Goal: Task Accomplishment & Management: Manage account settings

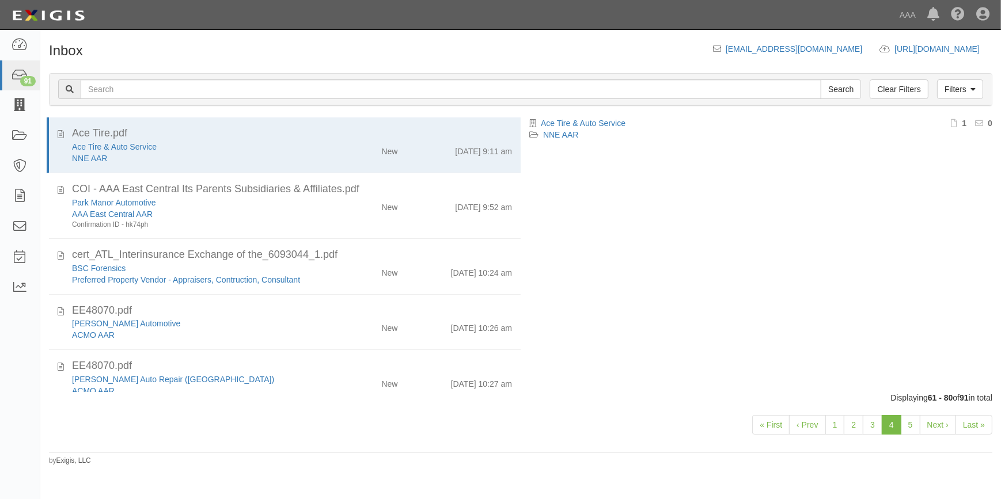
scroll to position [924, 0]
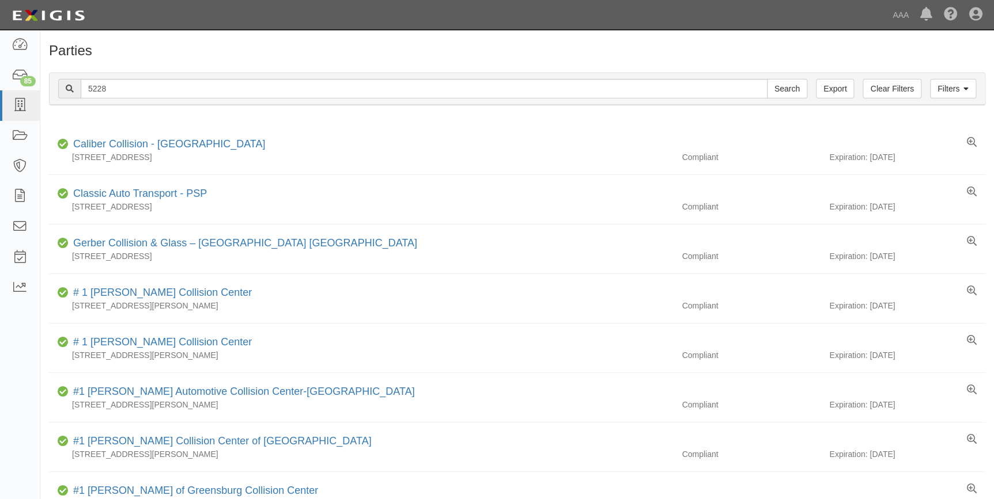
type input "5228"
click at [767, 79] on input "Search" at bounding box center [787, 89] width 40 height 20
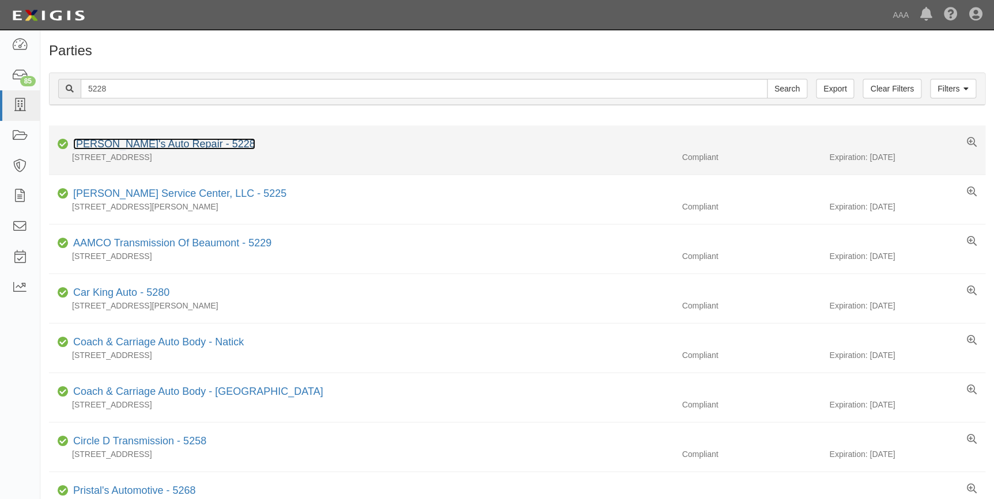
click at [155, 141] on link "Ken's Auto Repair - 5228" at bounding box center [164, 144] width 182 height 12
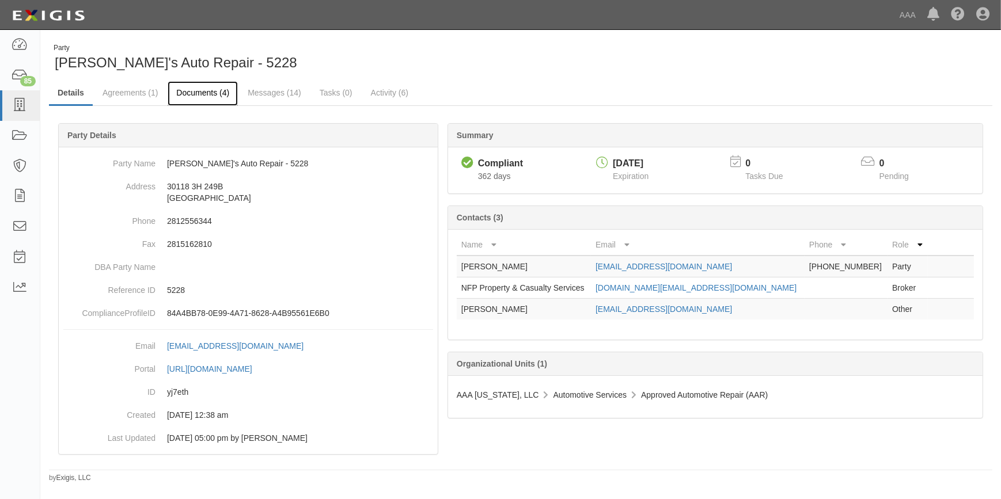
click at [195, 96] on link "Documents (4)" at bounding box center [203, 93] width 70 height 25
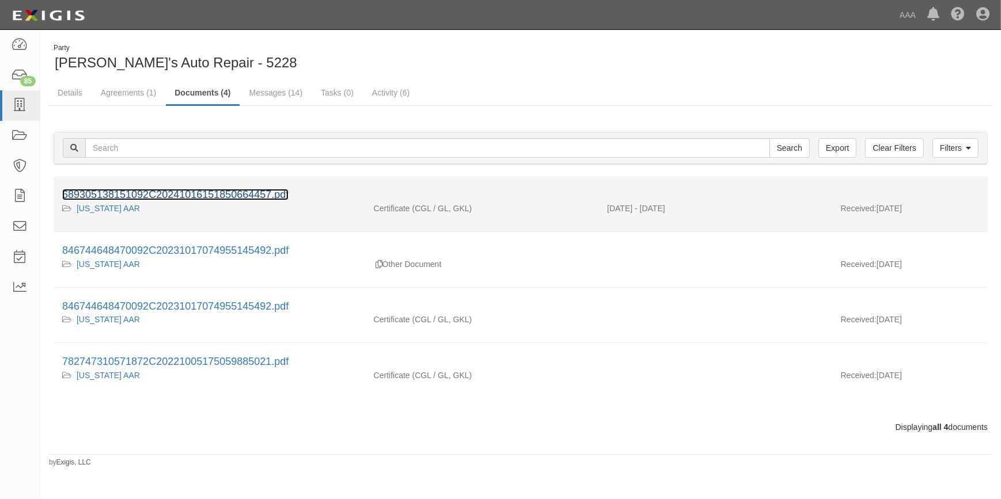
click at [207, 193] on link "689305138151092C20241016151850664457.pdf" at bounding box center [175, 195] width 226 height 12
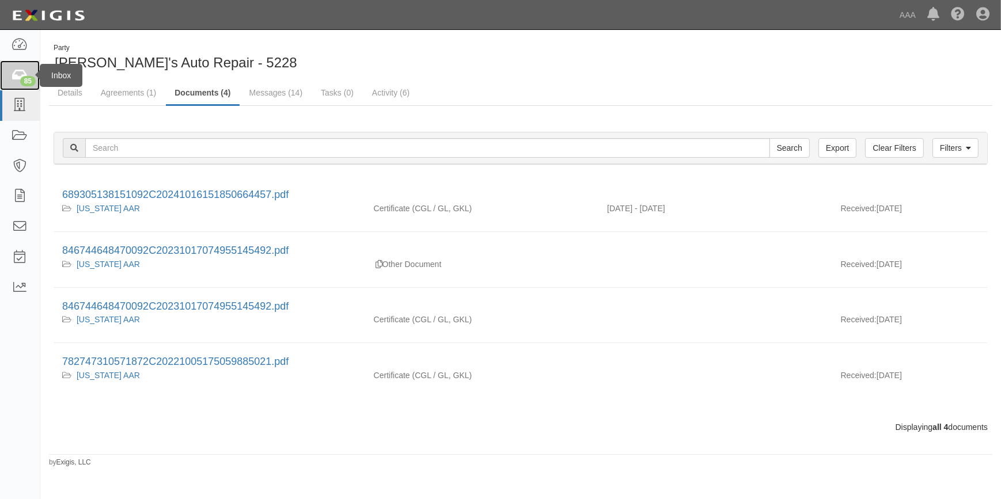
click at [27, 78] on div "85" at bounding box center [28, 81] width 16 height 10
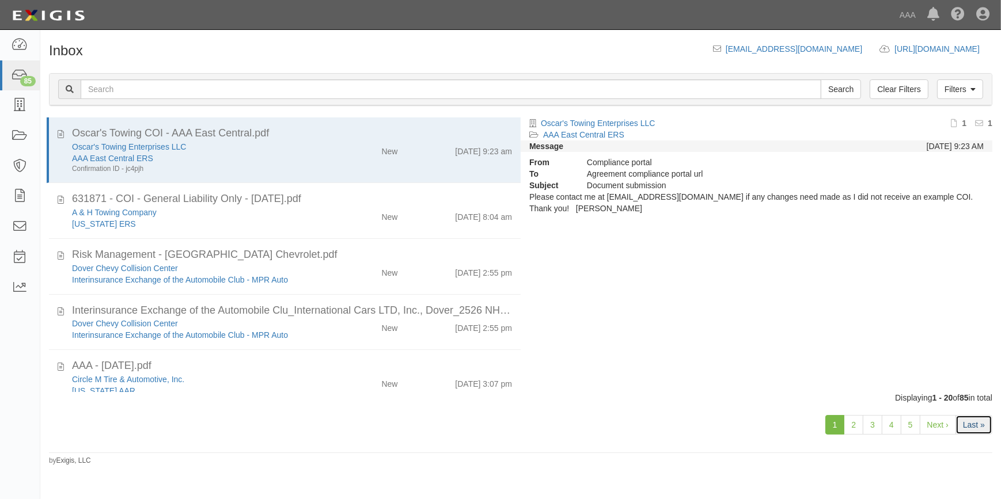
click at [973, 426] on link "Last »" at bounding box center [974, 425] width 37 height 20
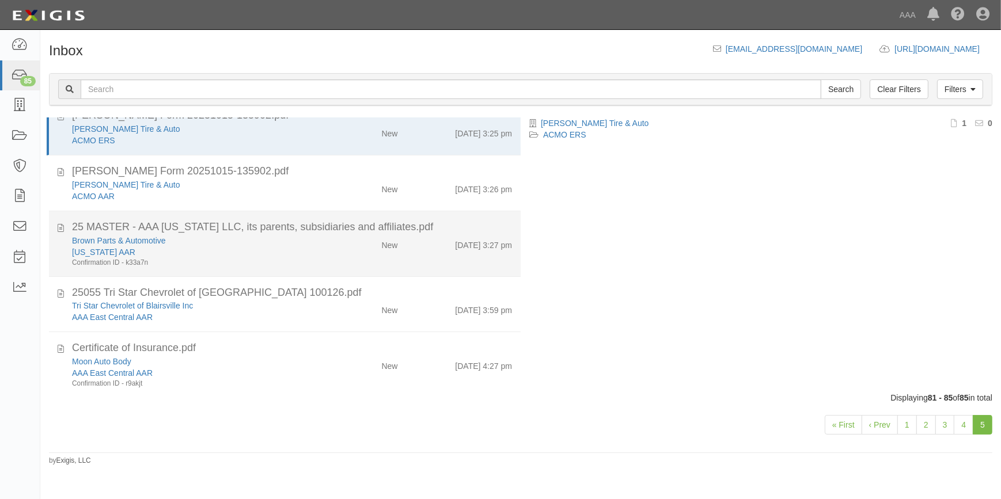
scroll to position [28, 0]
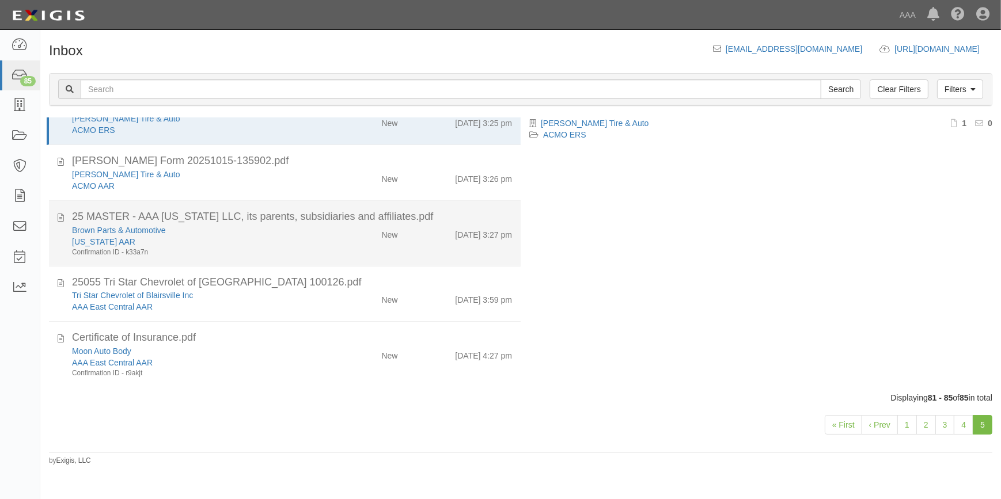
click at [325, 253] on div "Brown Parts & Automotive [US_STATE] AAR Confirmation ID - k33a7n" at bounding box center [196, 241] width 267 height 33
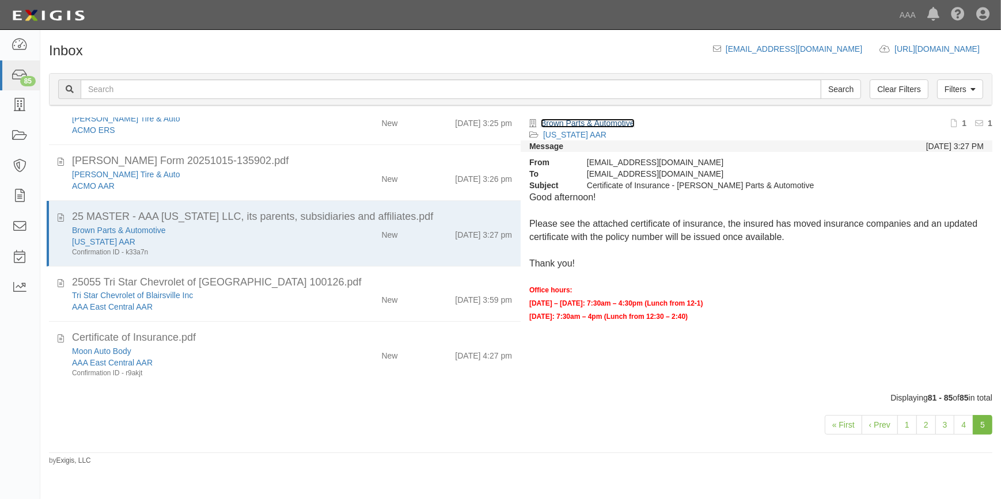
click at [578, 126] on link "Brown Parts & Automotive" at bounding box center [588, 123] width 94 height 9
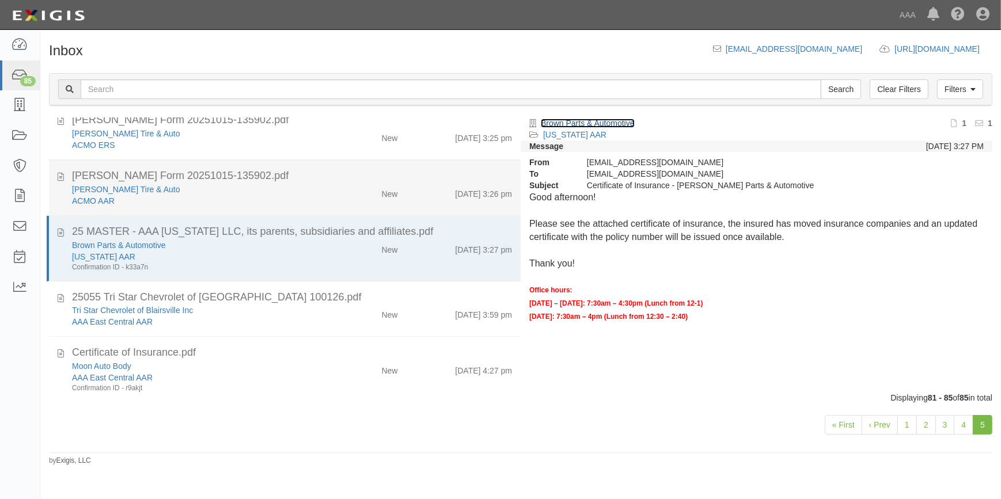
scroll to position [0, 0]
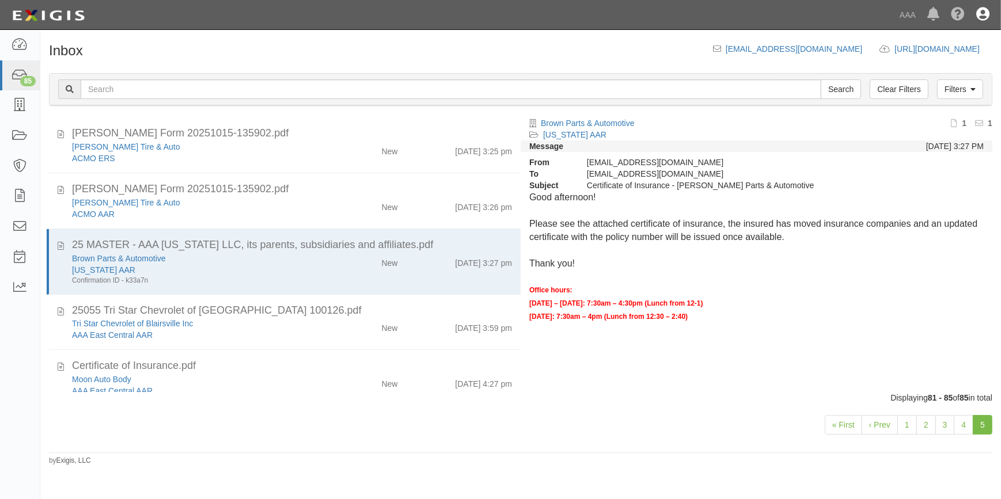
click at [982, 17] on icon at bounding box center [982, 15] width 13 height 14
click at [950, 67] on link "Sign Out" at bounding box center [949, 67] width 91 height 23
